Goal: Navigation & Orientation: Find specific page/section

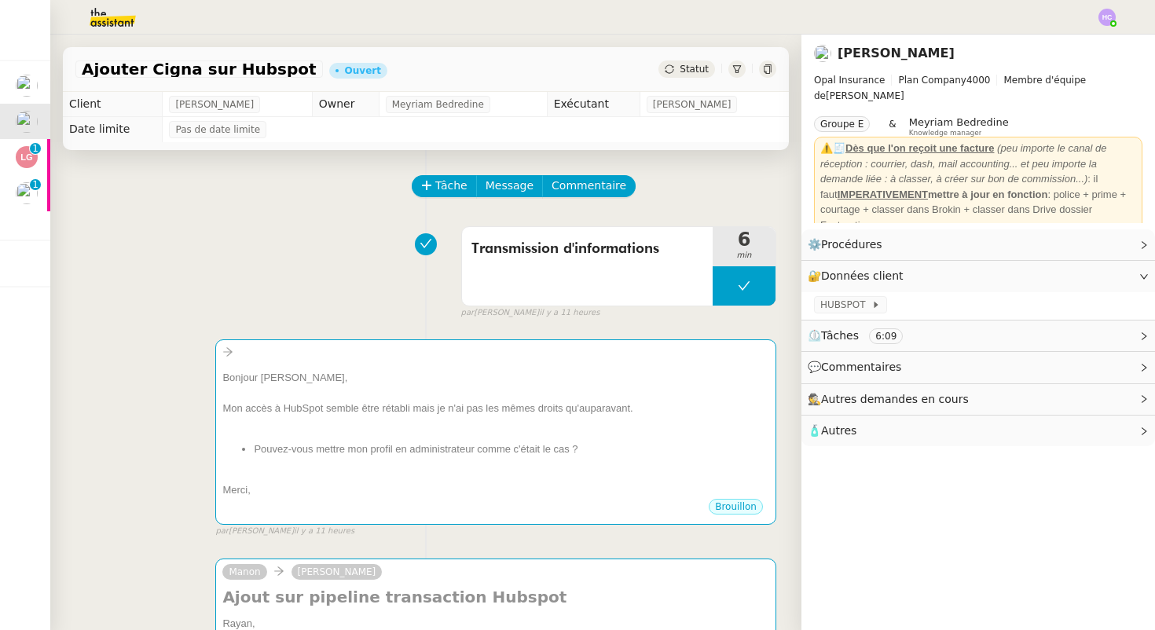
scroll to position [57, 0]
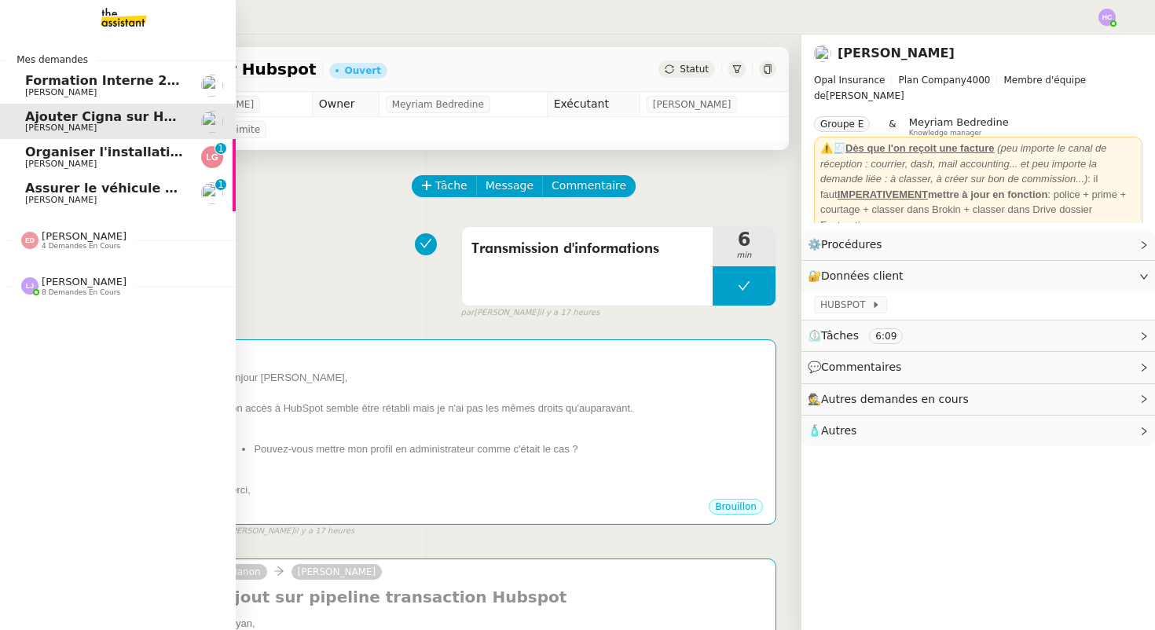
click at [101, 197] on span "[PERSON_NAME]" at bounding box center [104, 200] width 159 height 9
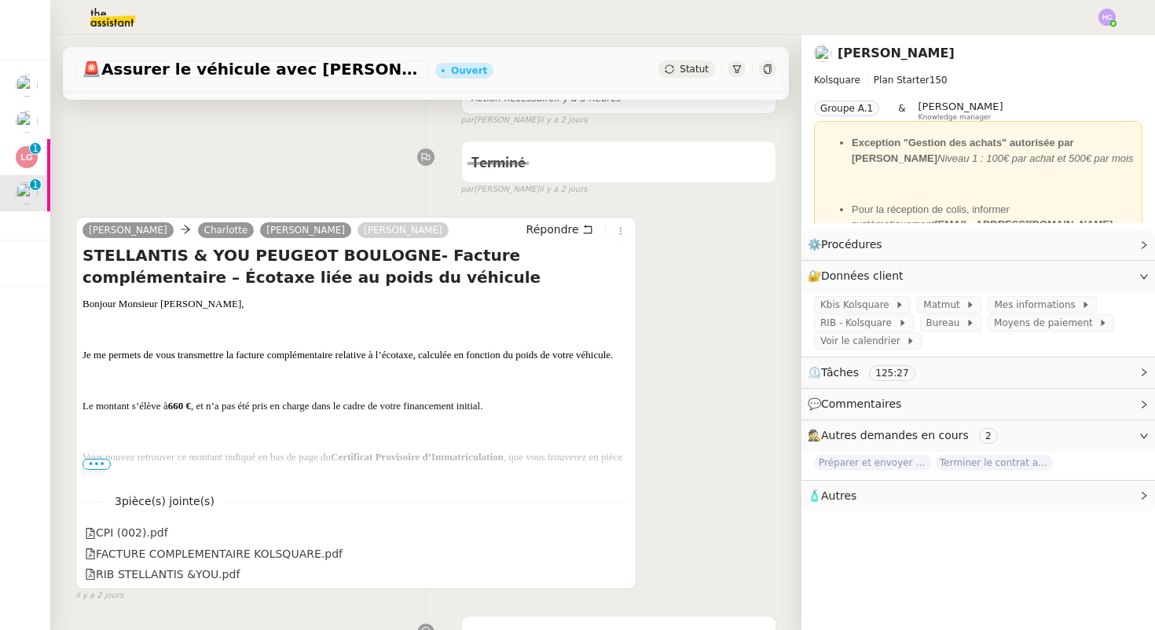
scroll to position [268, 0]
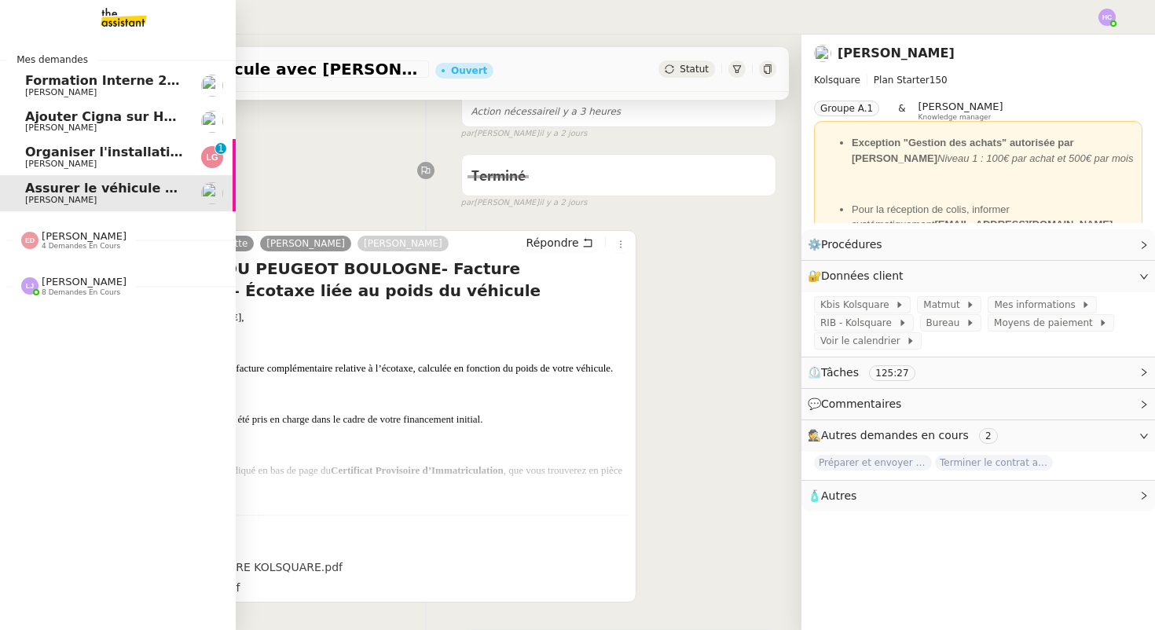
click at [105, 157] on span "Organiser l'installation de la fibre" at bounding box center [144, 152] width 239 height 15
